Goal: Find specific page/section: Find specific page/section

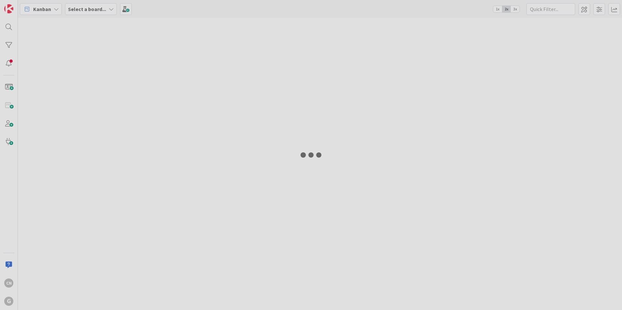
type input "graeb"
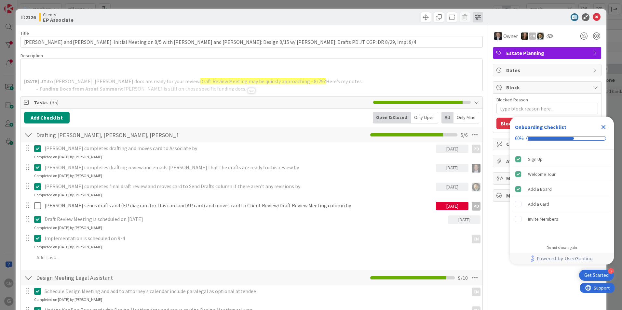
type textarea "x"
click at [205, 71] on p at bounding box center [251, 74] width 455 height 7
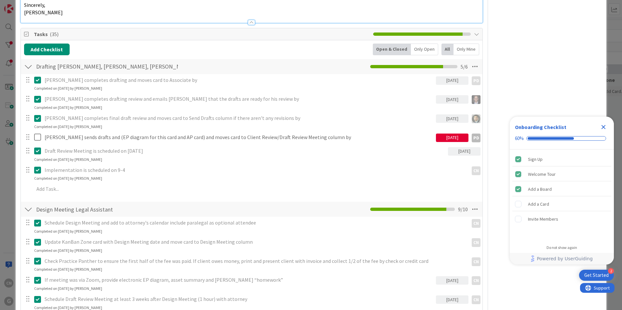
scroll to position [488, 0]
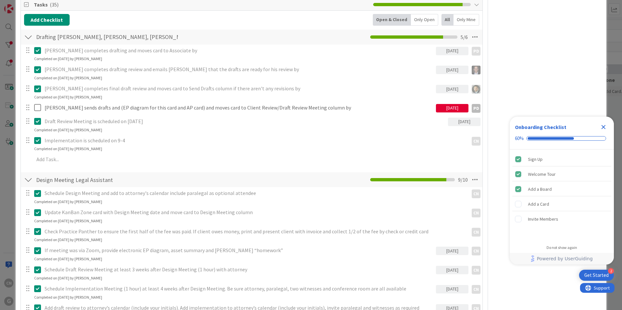
click at [602, 129] on icon "Close Checklist" at bounding box center [604, 127] width 4 height 4
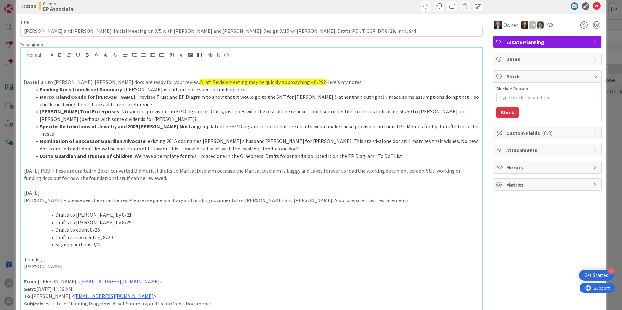
scroll to position [0, 0]
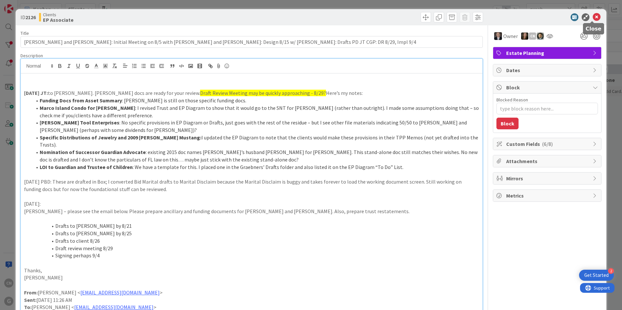
click at [593, 18] on icon at bounding box center [597, 17] width 8 height 8
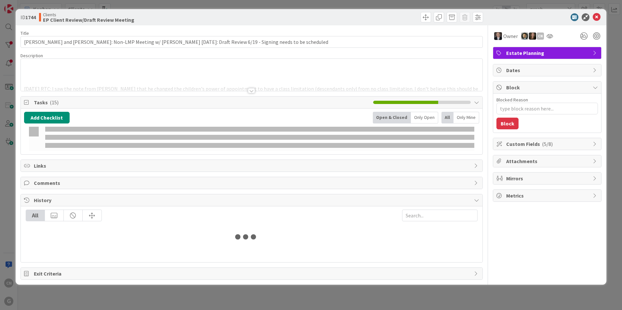
type input "graeb"
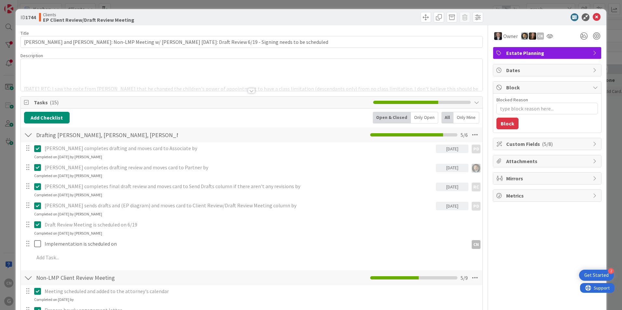
type textarea "x"
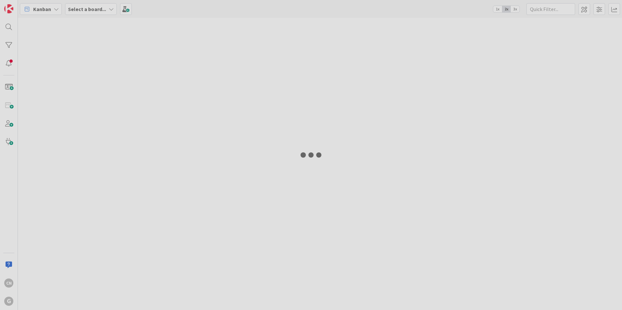
type input "graeb"
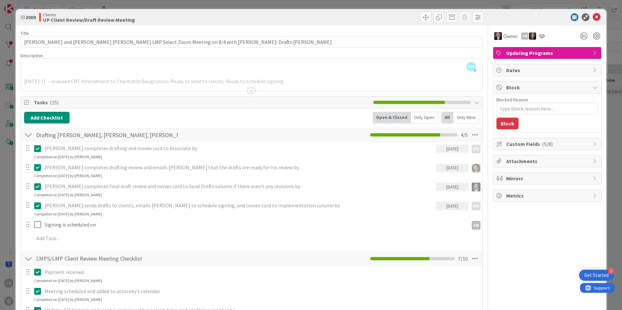
type textarea "x"
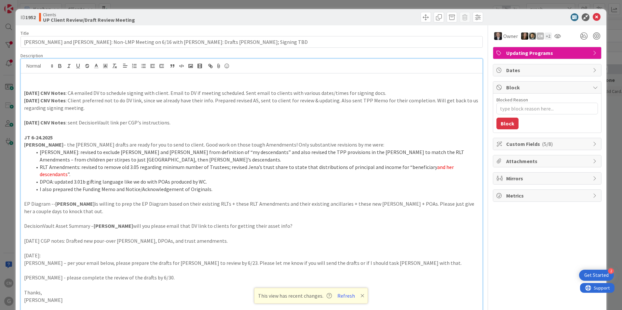
click at [386, 93] on p "8.27.2025 CNV Notes : CA emailed DV to schedule signing with client. Email to D…" at bounding box center [251, 92] width 455 height 7
click at [34, 85] on p at bounding box center [251, 85] width 455 height 7
click at [593, 18] on icon at bounding box center [597, 17] width 8 height 8
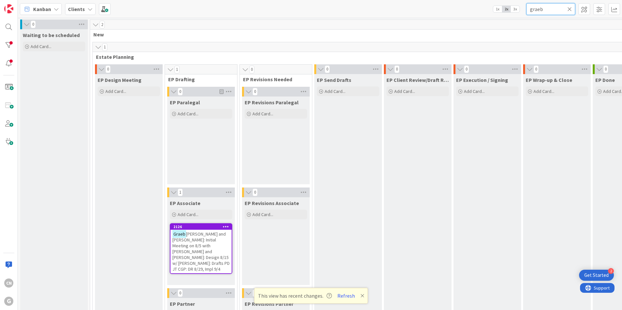
drag, startPoint x: 543, startPoint y: 10, endPoint x: 509, endPoint y: 11, distance: 33.9
click at [509, 11] on div "Kanban Clients 1x 2x 3x graeb" at bounding box center [320, 9] width 604 height 18
type input "ogiba"
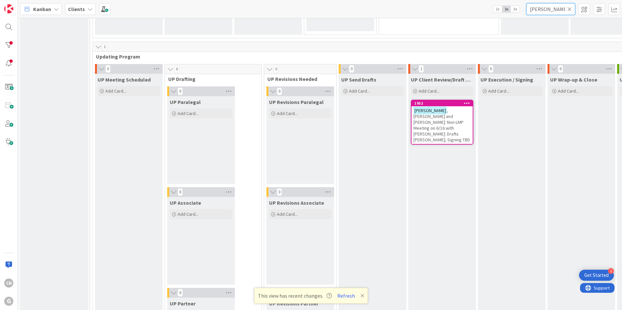
scroll to position [911, 0]
click at [414, 125] on span ", Tom and Camille: Non-LMP Meeting on 6/16 with Chris: Drafts Chris Joel; Signi…" at bounding box center [442, 125] width 57 height 35
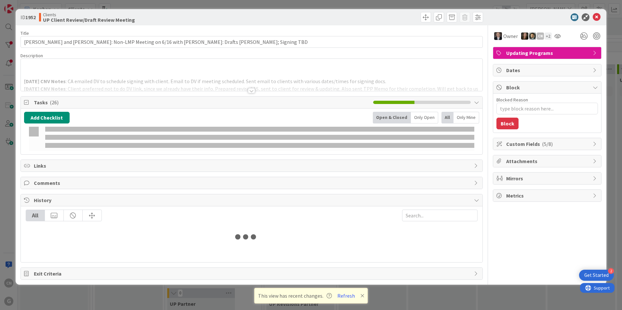
type textarea "x"
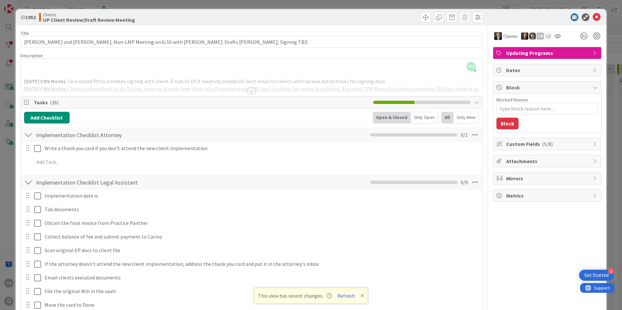
click at [158, 72] on div "CN Cindy Negron Vitilio just joined 8.27.2025 CNV Notes : CA emailed DV to sche…" at bounding box center [252, 75] width 462 height 32
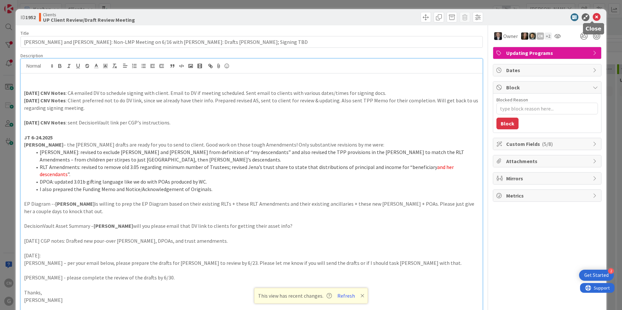
drag, startPoint x: 595, startPoint y: 18, endPoint x: 587, endPoint y: 18, distance: 7.8
click at [595, 18] on icon at bounding box center [597, 17] width 8 height 8
